Goal: Information Seeking & Learning: Learn about a topic

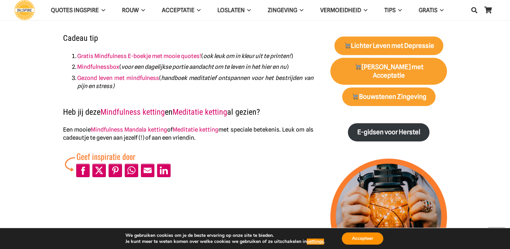
scroll to position [314, 0]
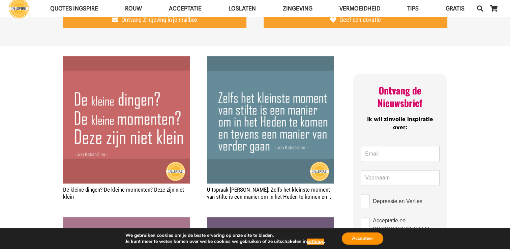
scroll to position [78, 0]
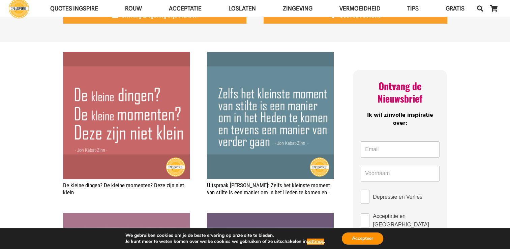
drag, startPoint x: 58, startPoint y: 183, endPoint x: 90, endPoint y: 193, distance: 34.3
drag, startPoint x: 76, startPoint y: 193, endPoint x: 64, endPoint y: 185, distance: 14.9
click at [64, 185] on h2 "De kleine dingen? De kleine momenten? Deze zijn niet klein" at bounding box center [126, 189] width 127 height 14
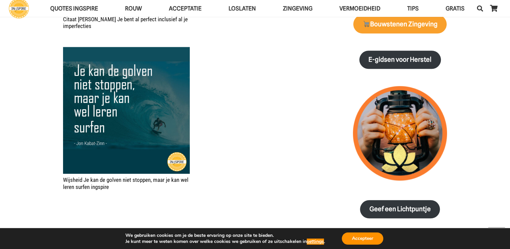
scroll to position [573, 0]
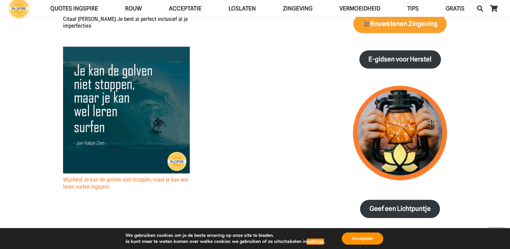
drag, startPoint x: 139, startPoint y: 194, endPoint x: 69, endPoint y: 177, distance: 72.4
